Goal: Information Seeking & Learning: Learn about a topic

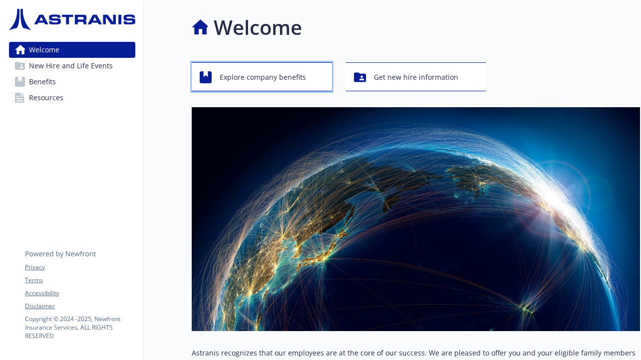
click at [297, 72] on span "Explore company benefits" at bounding box center [263, 77] width 86 height 19
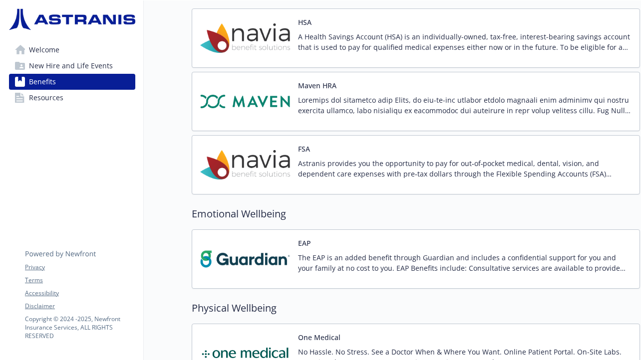
scroll to position [986, 0]
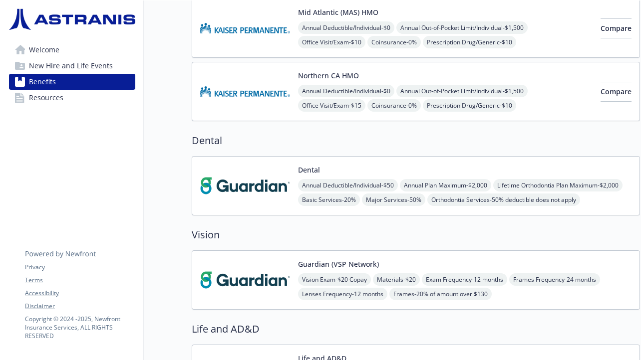
click at [66, 69] on span "New Hire and Life Events" at bounding box center [71, 66] width 84 height 16
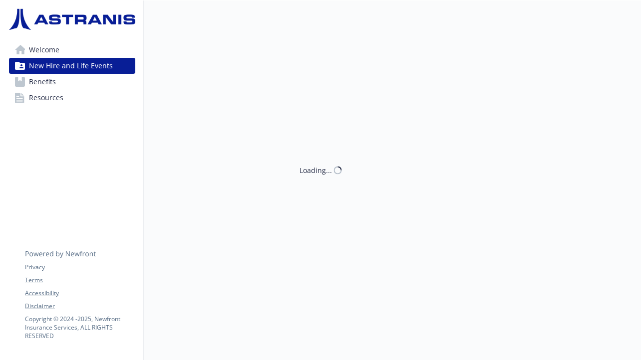
scroll to position [0, 0]
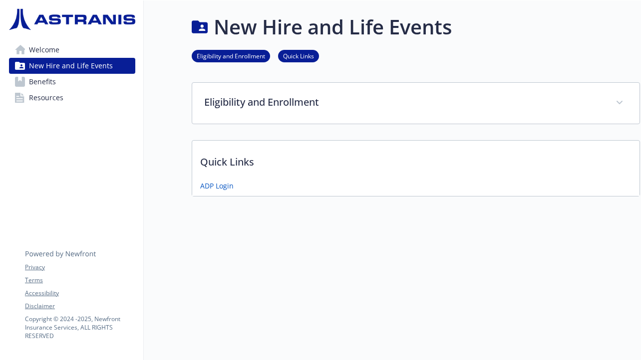
click at [66, 51] on link "Welcome" at bounding box center [72, 50] width 126 height 16
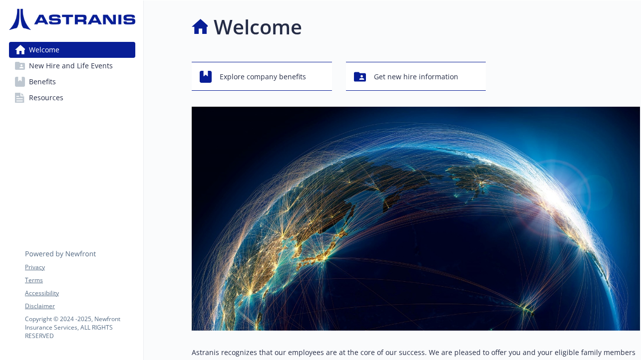
click at [65, 92] on link "Resources" at bounding box center [72, 98] width 126 height 16
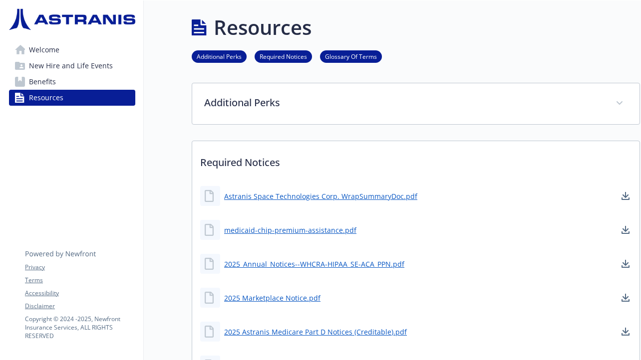
click at [226, 57] on link "Additional Perks" at bounding box center [219, 55] width 55 height 9
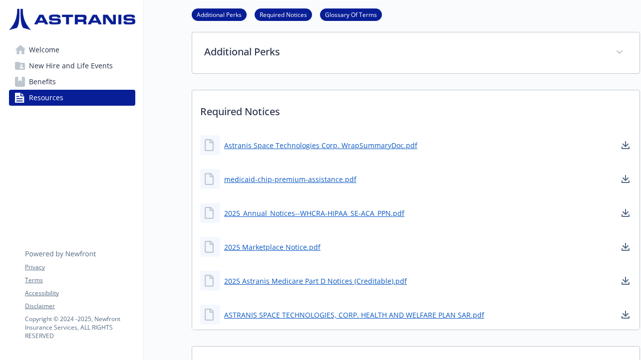
scroll to position [52, 0]
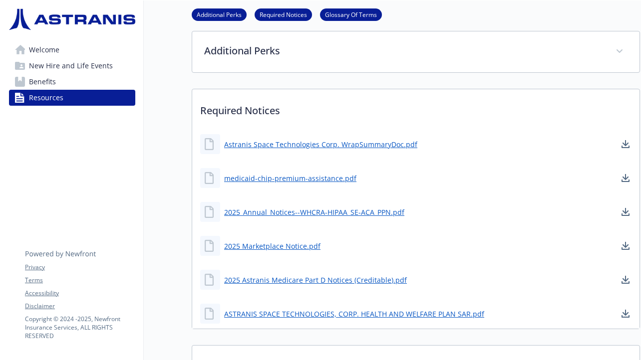
click at [105, 82] on link "Benefits" at bounding box center [72, 82] width 126 height 16
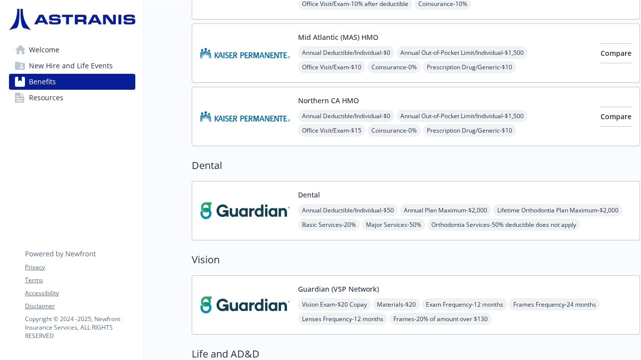
scroll to position [383, 0]
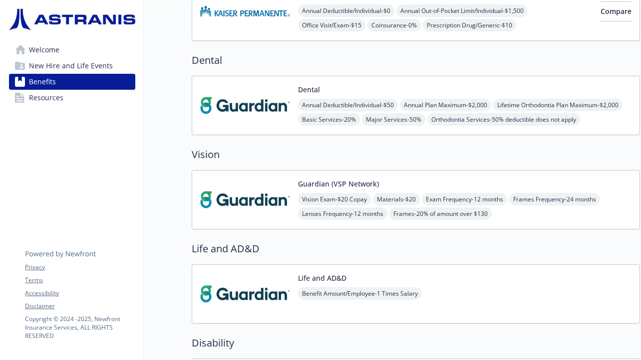
click at [152, 165] on div "Benefits Select coverage type Current year Upcoming year Medical Anthem PPO 100…" at bounding box center [392, 261] width 496 height 1286
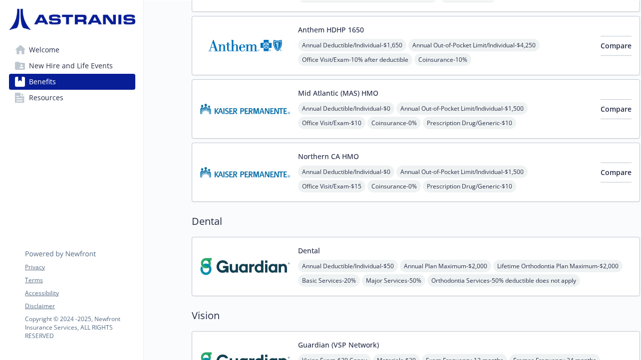
scroll to position [222, 0]
click at [550, 174] on div "Annual Deductible/Individual - $0 Annual Out-of-Pocket Limit/Individual - $1,50…" at bounding box center [445, 193] width 294 height 56
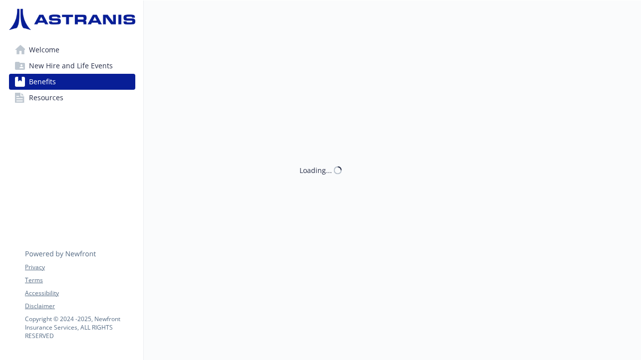
scroll to position [222, 0]
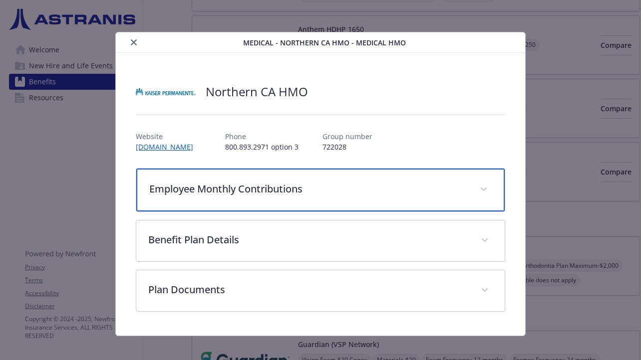
click at [396, 205] on div "Employee Monthly Contributions" at bounding box center [320, 190] width 368 height 43
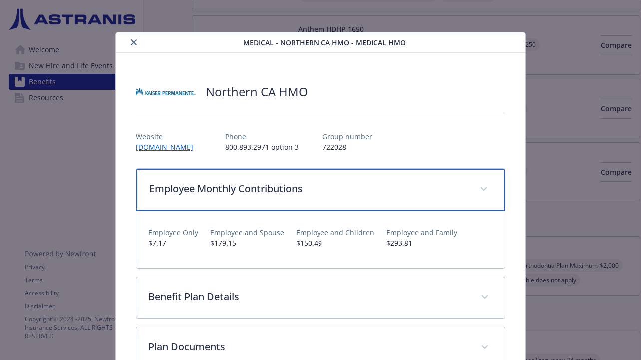
click at [396, 205] on div "Employee Monthly Contributions" at bounding box center [320, 190] width 368 height 43
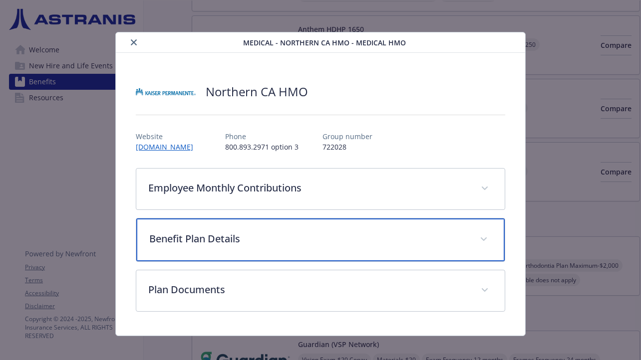
click at [390, 242] on p "Benefit Plan Details" at bounding box center [308, 239] width 318 height 15
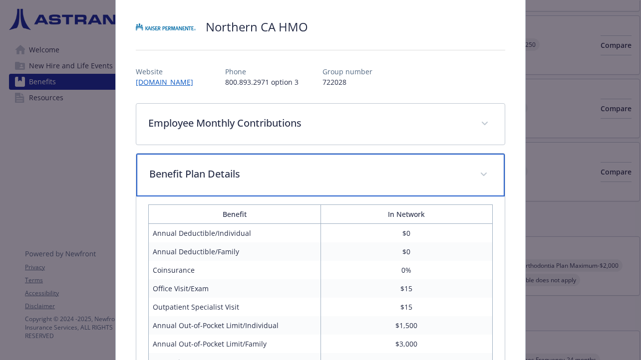
scroll to position [73, 0]
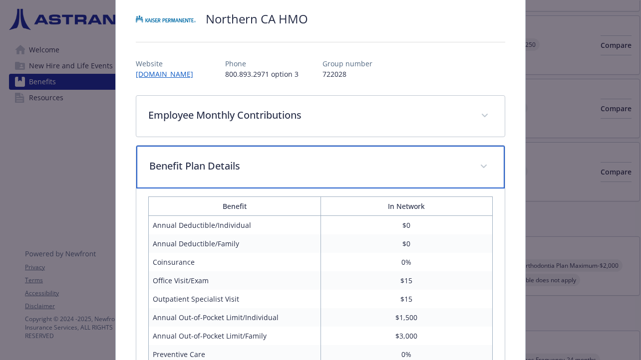
click at [395, 167] on p "Benefit Plan Details" at bounding box center [308, 166] width 318 height 15
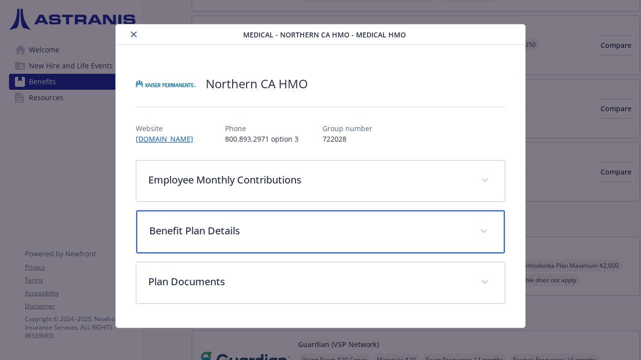
scroll to position [8, 0]
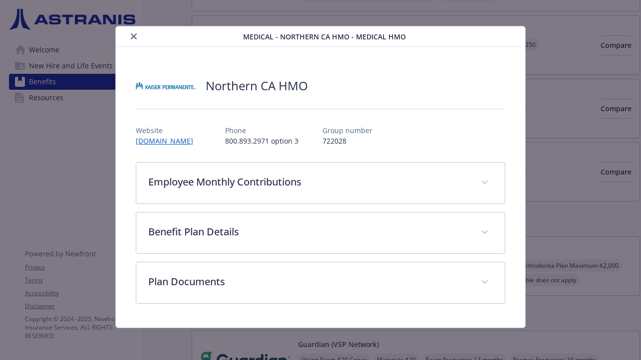
click at [559, 68] on div "Medical - [GEOGRAPHIC_DATA] HMO - Medical HMO [GEOGRAPHIC_DATA] HMO Website [DO…" at bounding box center [320, 177] width 513 height 302
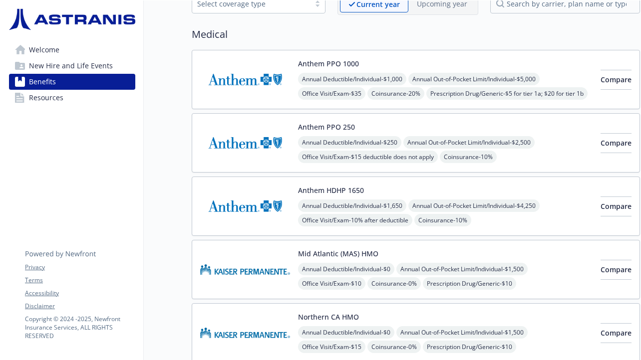
scroll to position [63, 0]
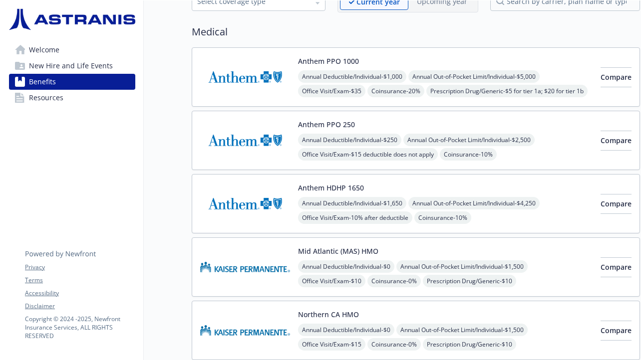
click at [249, 152] on img at bounding box center [245, 140] width 90 height 42
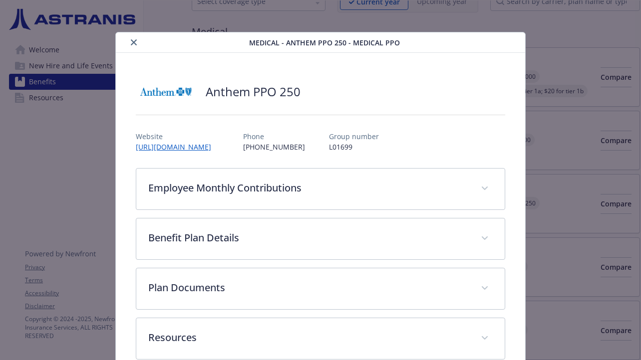
scroll to position [21, 0]
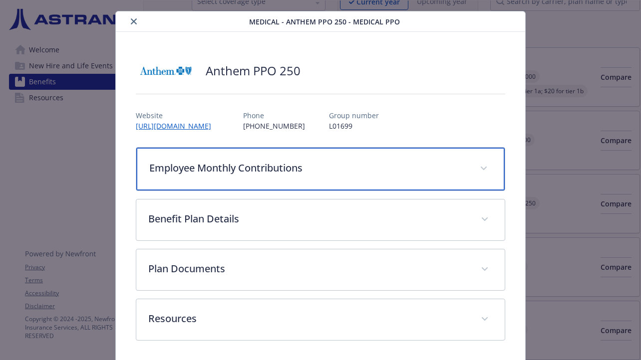
click at [333, 169] on p "Employee Monthly Contributions" at bounding box center [308, 168] width 318 height 15
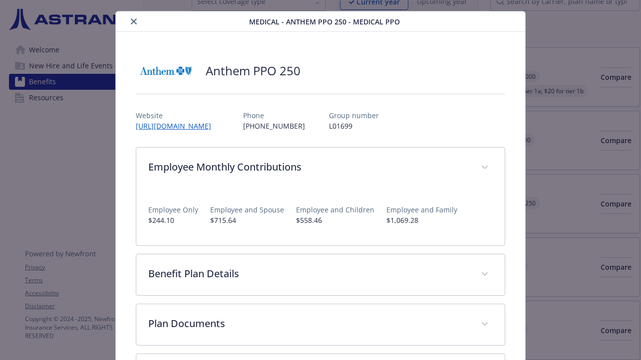
click at [550, 186] on div "Medical - Anthem PPO 250 - Medical PPO Anthem PPO 250 Website [URL][DOMAIN_NAME…" at bounding box center [320, 215] width 513 height 409
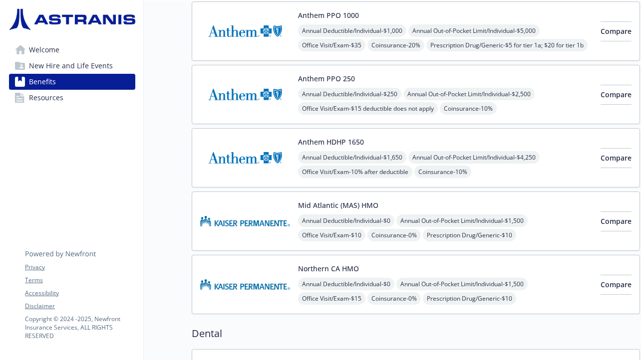
scroll to position [113, 0]
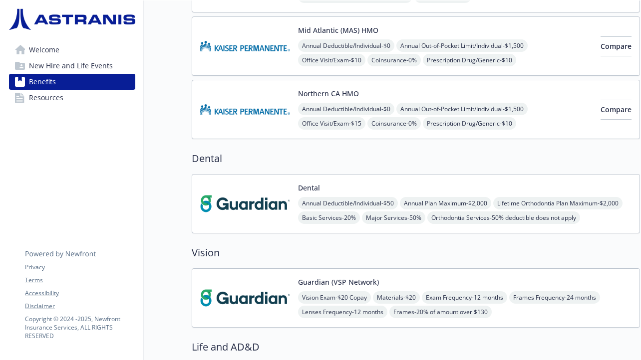
scroll to position [285, 0]
click at [245, 207] on img at bounding box center [245, 203] width 90 height 42
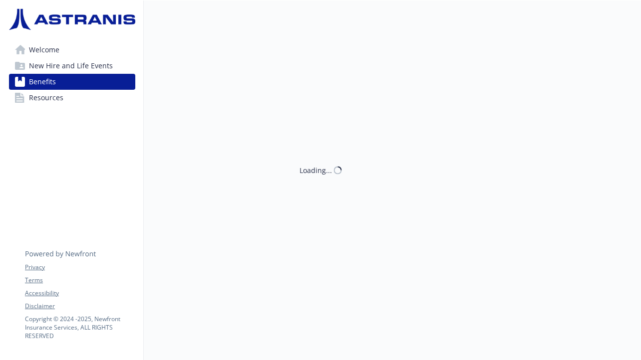
scroll to position [285, 0]
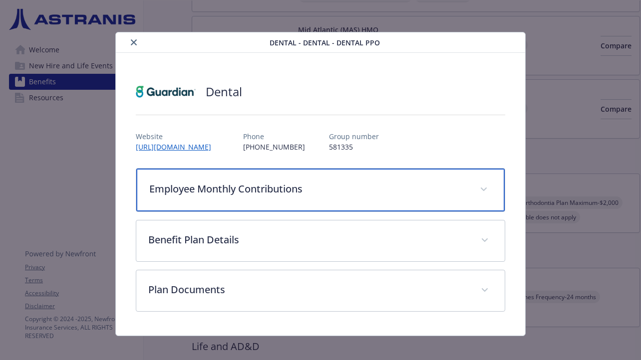
click at [245, 192] on p "Employee Monthly Contributions" at bounding box center [308, 189] width 318 height 15
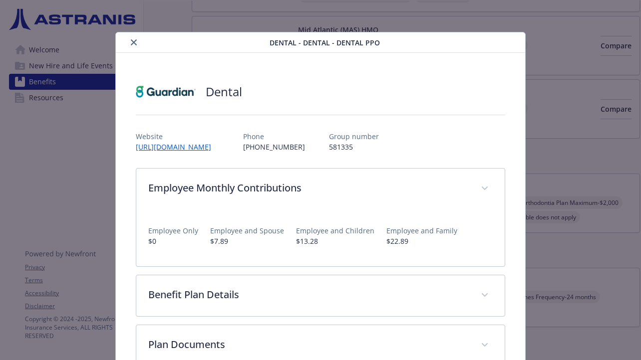
click at [546, 155] on div "Dental - Dental - Dental PPO Dental Website [URL][DOMAIN_NAME] Phone [PHONE_NUM…" at bounding box center [320, 211] width 513 height 359
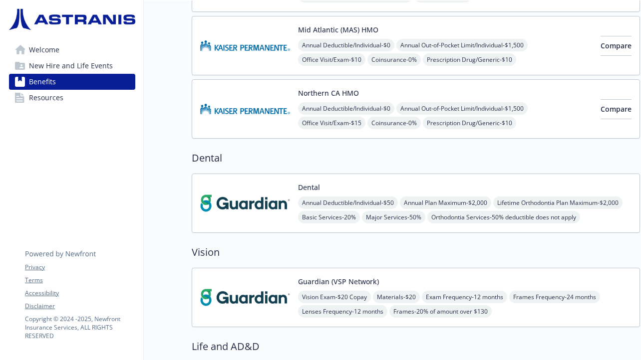
click at [250, 290] on img at bounding box center [245, 298] width 90 height 42
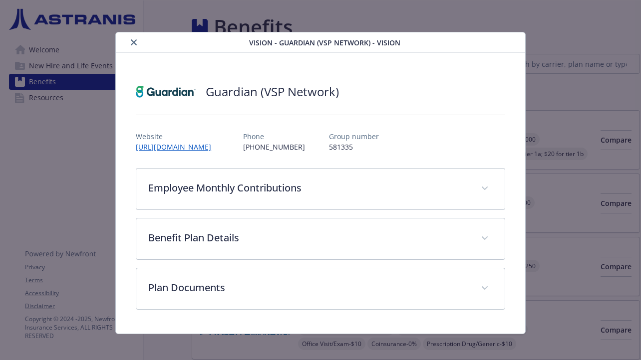
scroll to position [285, 0]
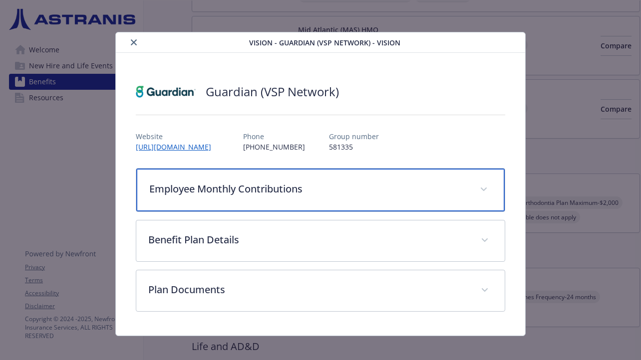
click at [245, 191] on p "Employee Monthly Contributions" at bounding box center [308, 189] width 318 height 15
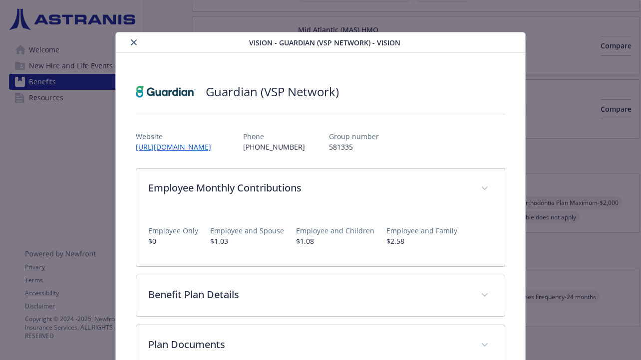
click at [559, 208] on div "Vision - Guardian (VSP Network) - Vision Guardian (VSP Network) Website [URL][D…" at bounding box center [320, 211] width 513 height 359
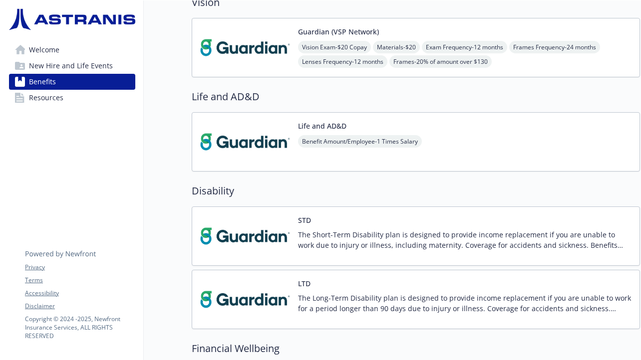
click at [237, 154] on img at bounding box center [245, 142] width 90 height 42
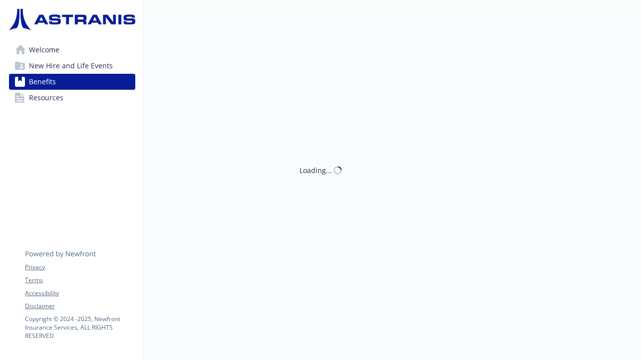
scroll to position [535, 0]
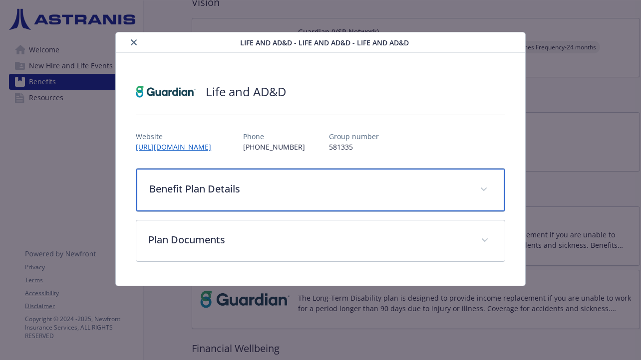
click at [234, 193] on p "Benefit Plan Details" at bounding box center [308, 189] width 318 height 15
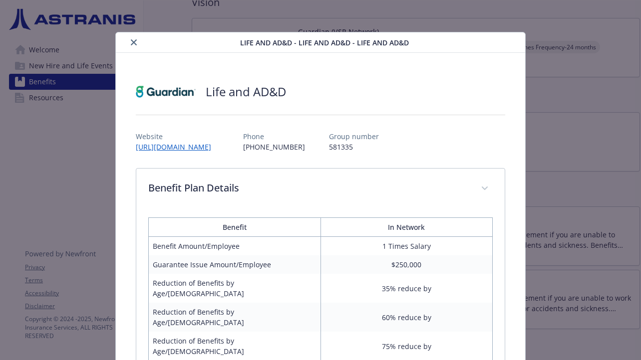
click at [61, 173] on div "Life and AD&D - Life and AD&D - Life and AD&D Life and AD&D Website [URL][DOMAI…" at bounding box center [320, 180] width 641 height 360
